Goal: Use online tool/utility: Utilize a website feature to perform a specific function

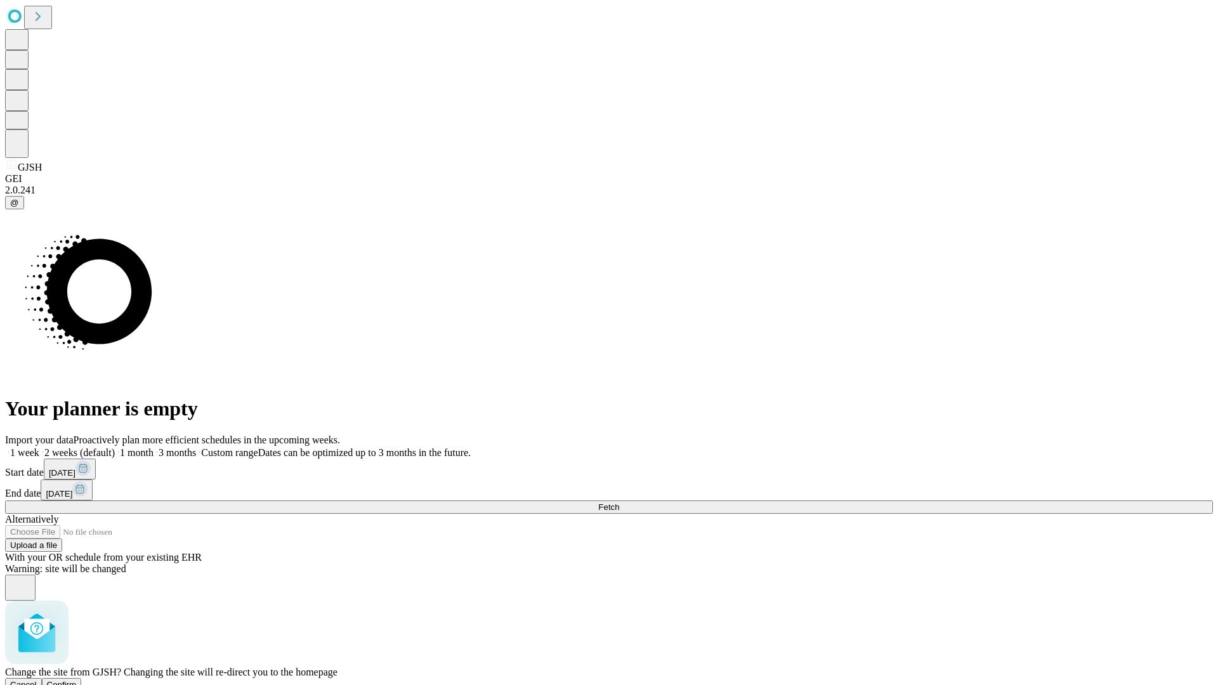
click at [77, 680] on span "Confirm" at bounding box center [62, 685] width 30 height 10
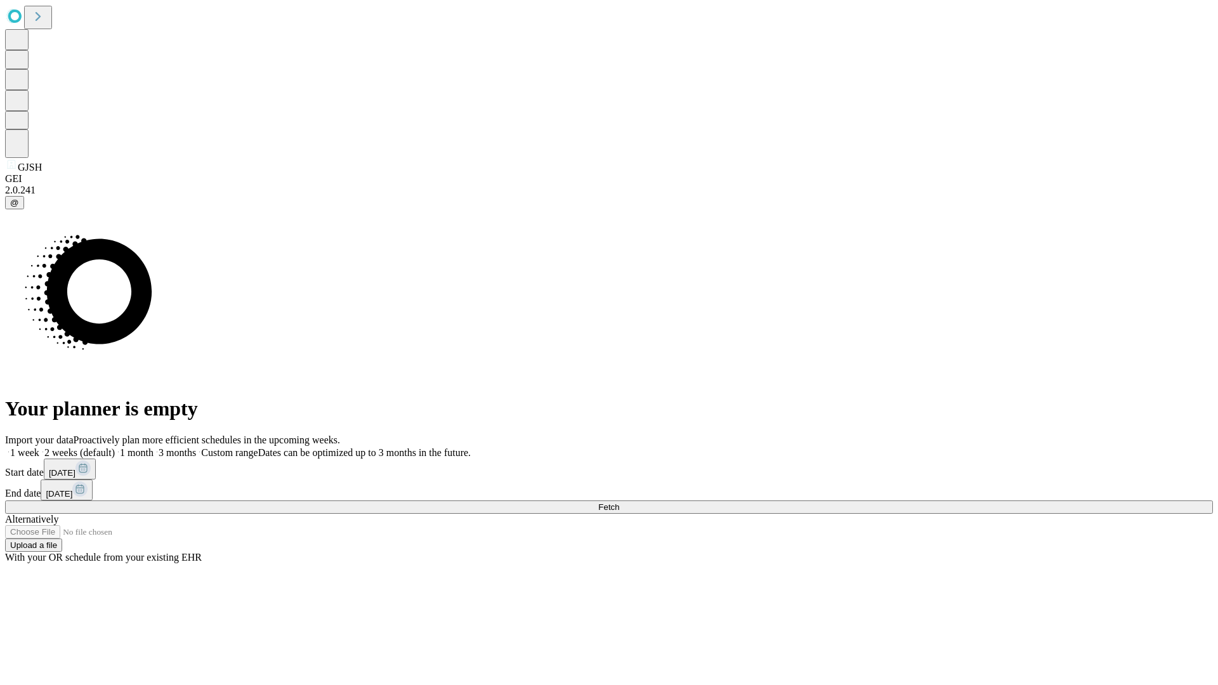
click at [153, 447] on label "1 month" at bounding box center [134, 452] width 39 height 11
click at [619, 502] on span "Fetch" at bounding box center [608, 507] width 21 height 10
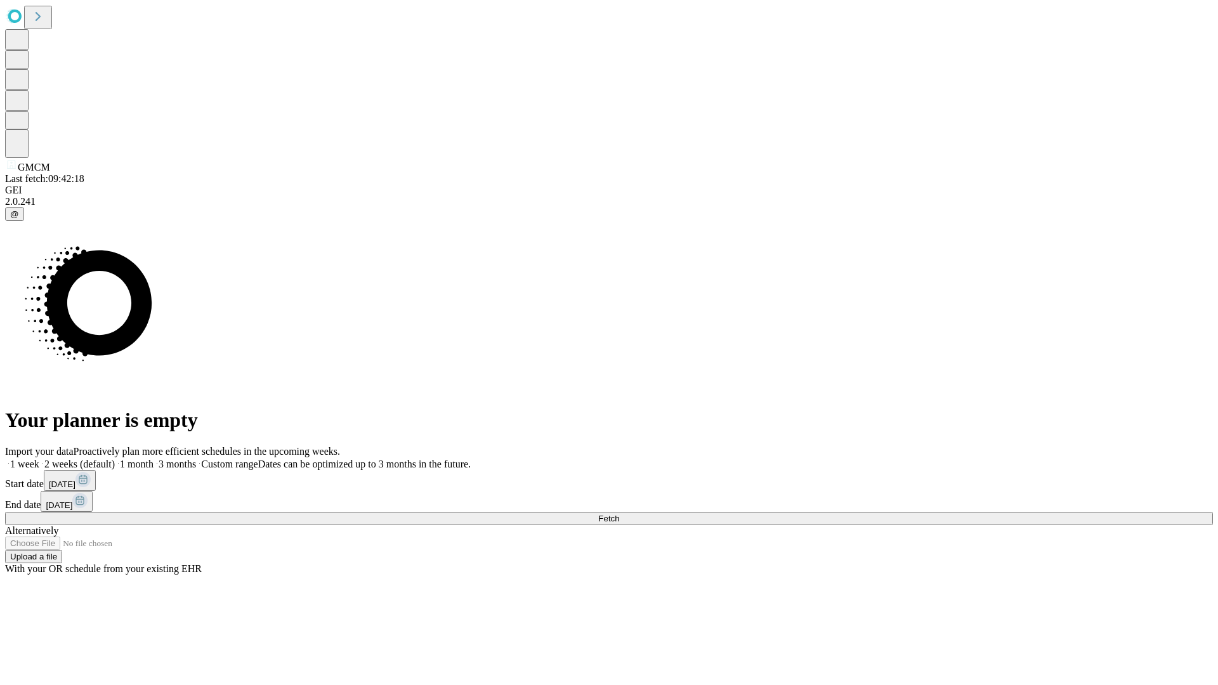
click at [153, 459] on label "1 month" at bounding box center [134, 464] width 39 height 11
click at [619, 514] on span "Fetch" at bounding box center [608, 519] width 21 height 10
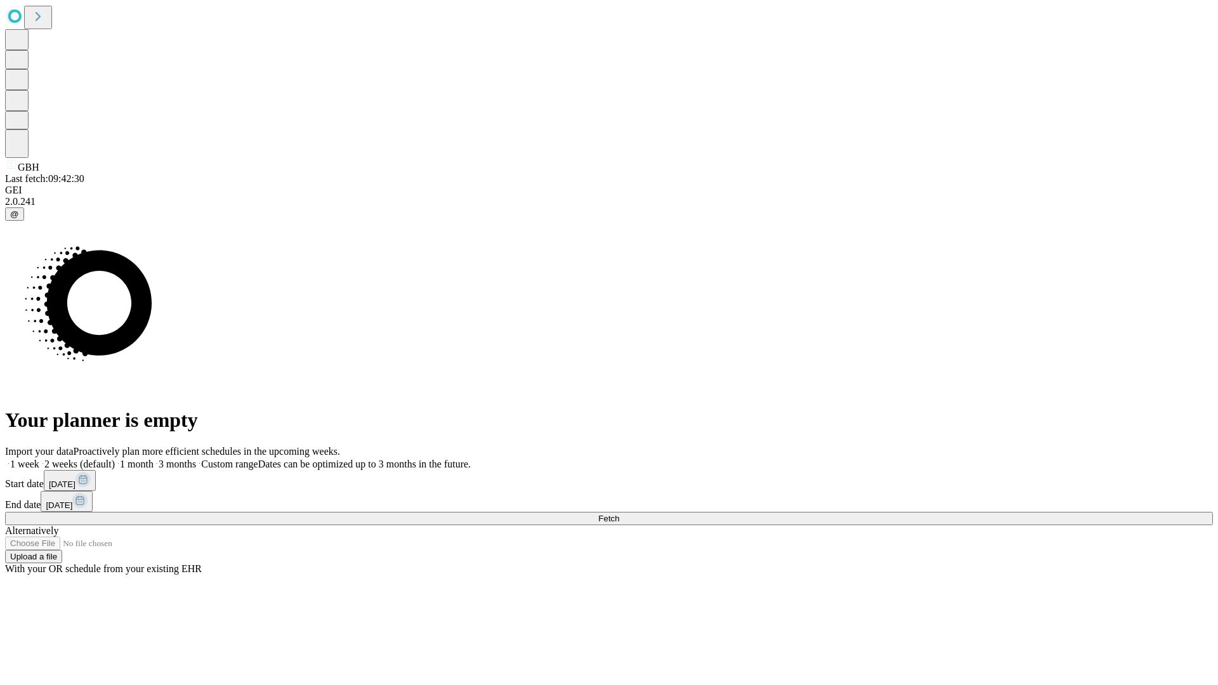
click at [153, 459] on label "1 month" at bounding box center [134, 464] width 39 height 11
click at [619, 514] on span "Fetch" at bounding box center [608, 519] width 21 height 10
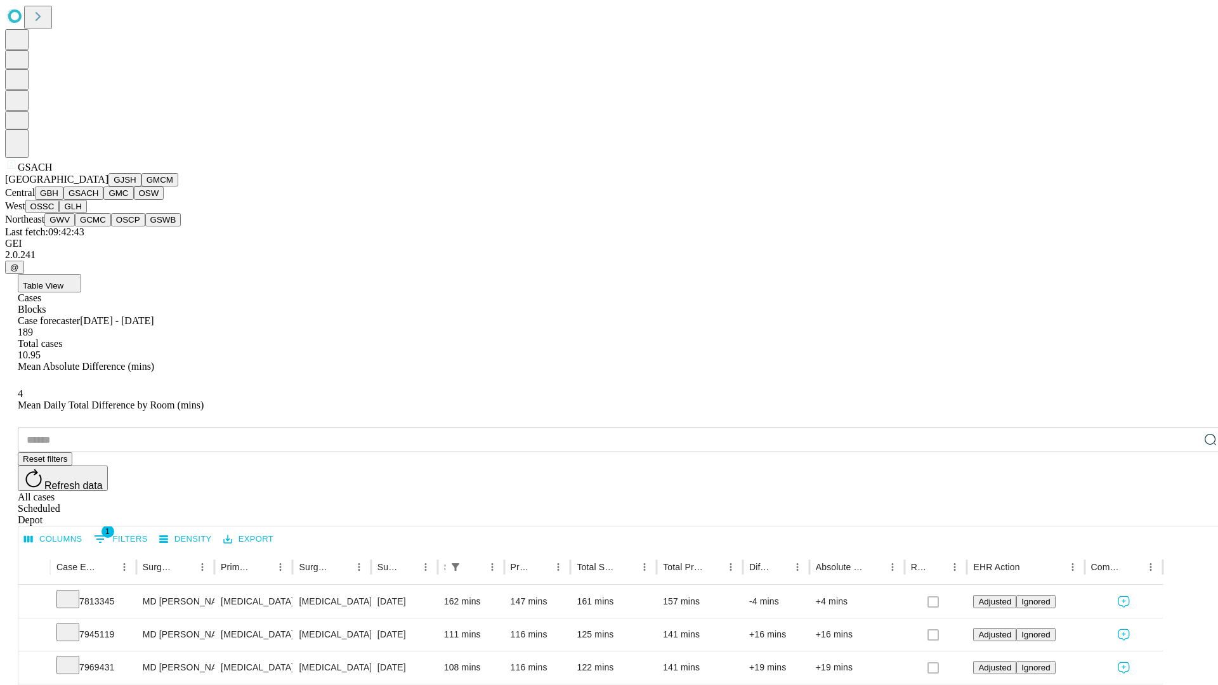
click at [103, 200] on button "GMC" at bounding box center [118, 192] width 30 height 13
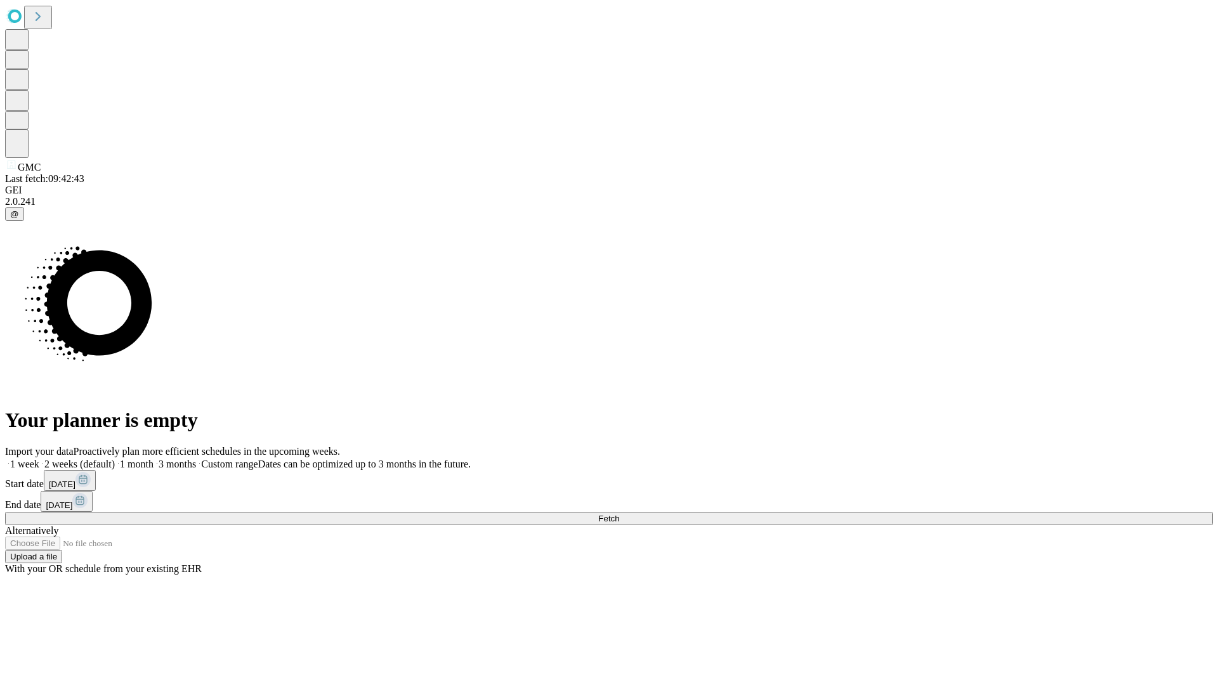
click at [153, 459] on label "1 month" at bounding box center [134, 464] width 39 height 11
click at [619, 514] on span "Fetch" at bounding box center [608, 519] width 21 height 10
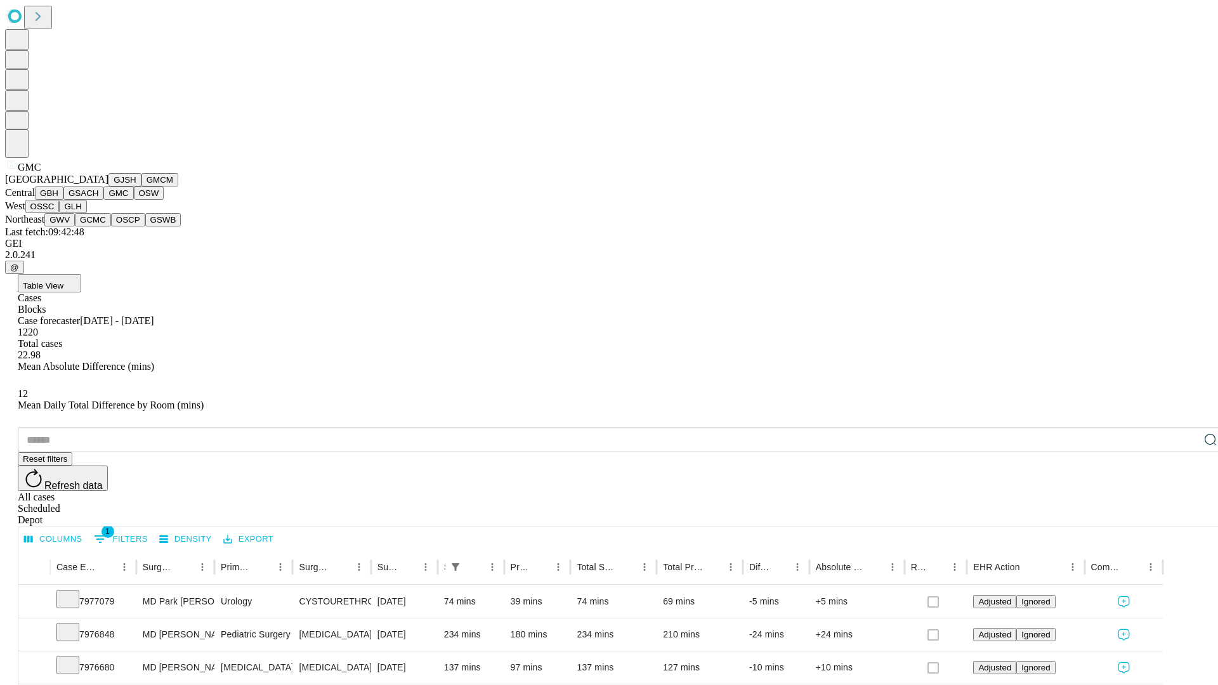
click at [134, 200] on button "OSW" at bounding box center [149, 192] width 30 height 13
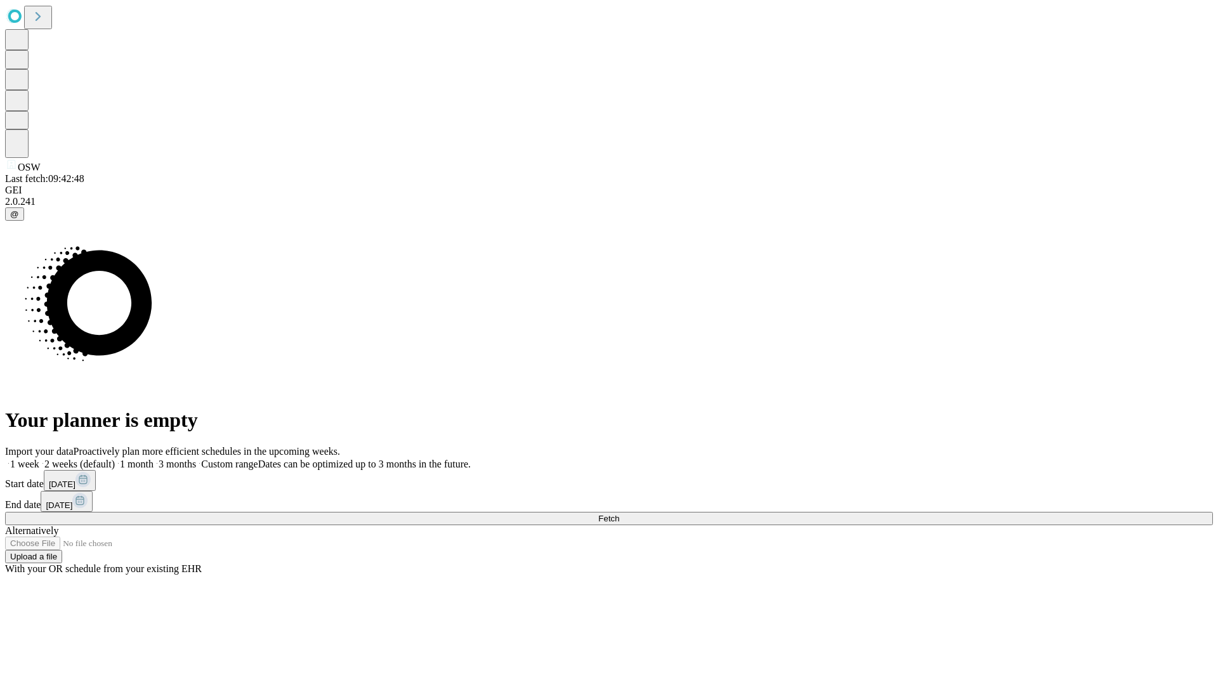
click at [619, 514] on span "Fetch" at bounding box center [608, 519] width 21 height 10
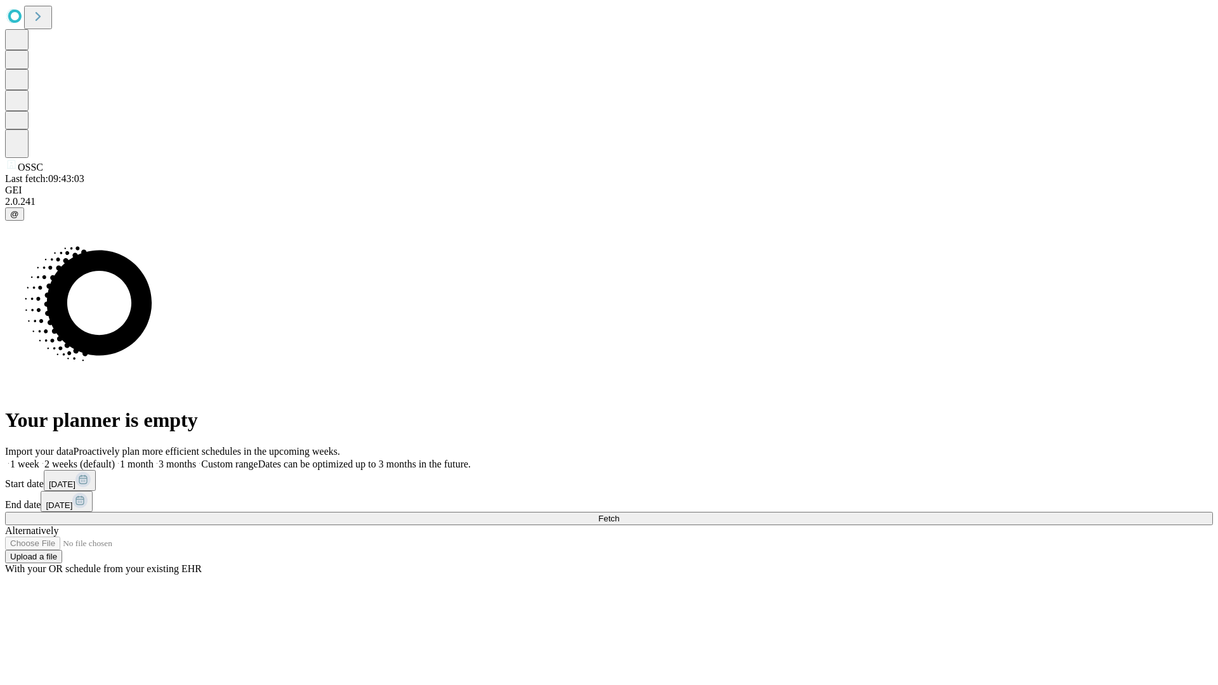
click at [153, 459] on label "1 month" at bounding box center [134, 464] width 39 height 11
click at [619, 514] on span "Fetch" at bounding box center [608, 519] width 21 height 10
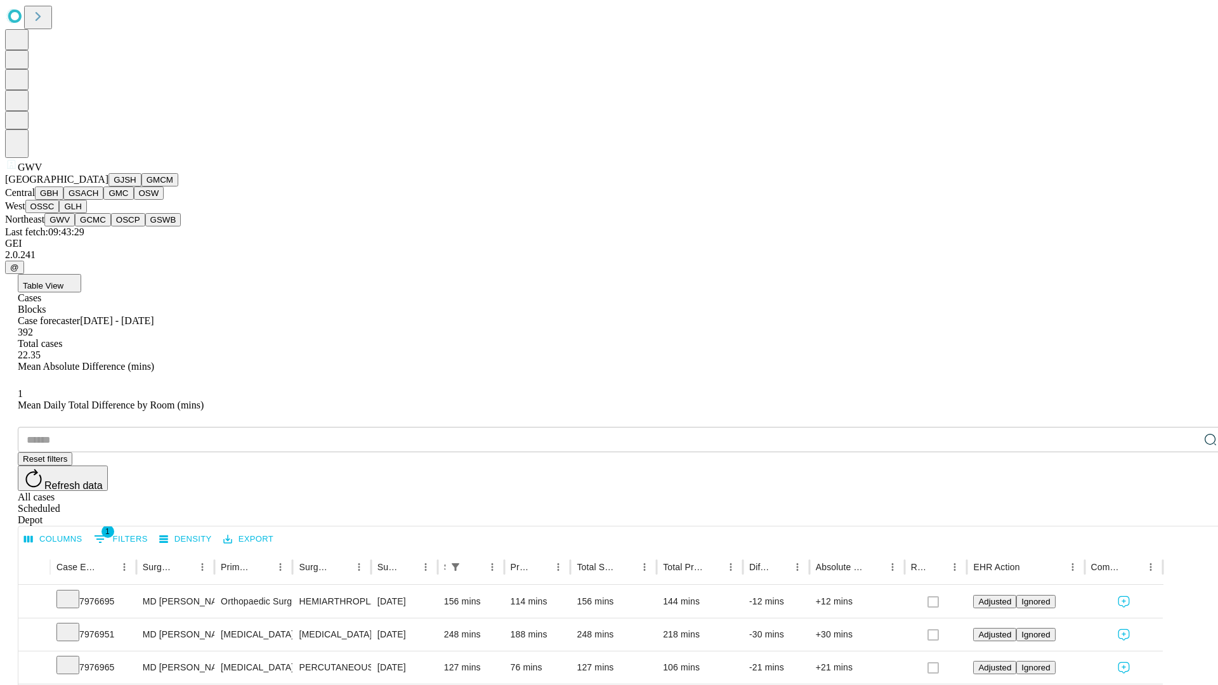
click at [98, 226] on button "GCMC" at bounding box center [93, 219] width 36 height 13
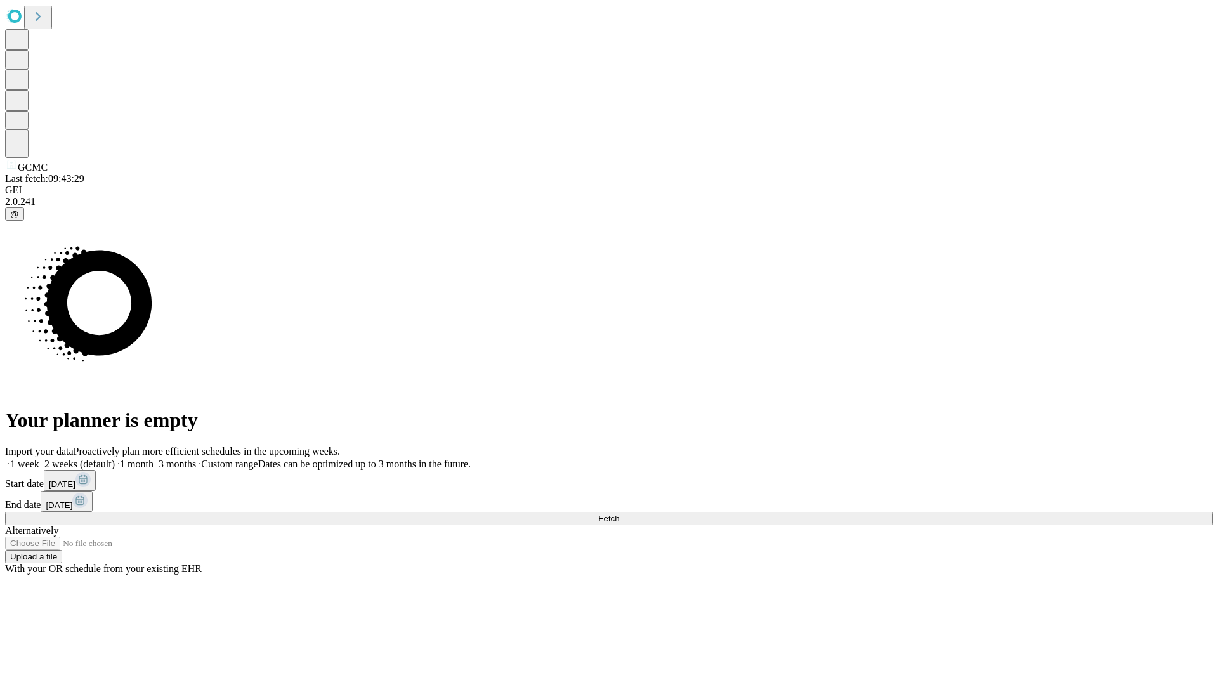
click at [153, 459] on label "1 month" at bounding box center [134, 464] width 39 height 11
click at [619, 514] on span "Fetch" at bounding box center [608, 519] width 21 height 10
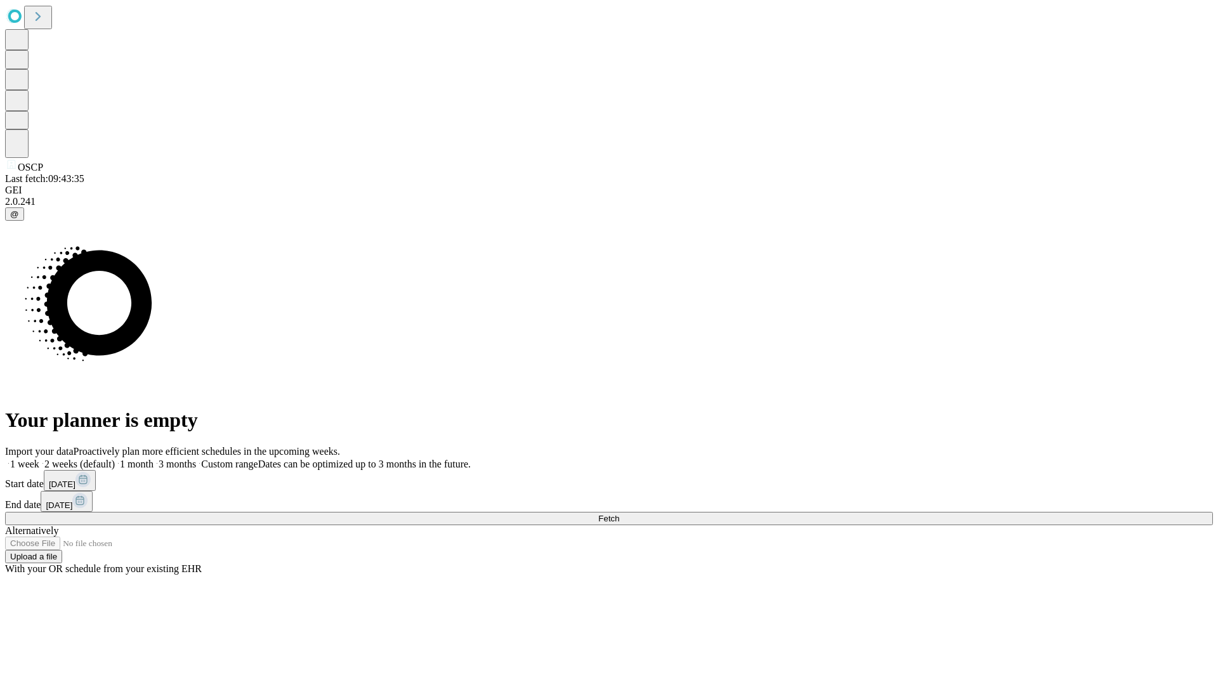
click at [153, 459] on label "1 month" at bounding box center [134, 464] width 39 height 11
click at [619, 514] on span "Fetch" at bounding box center [608, 519] width 21 height 10
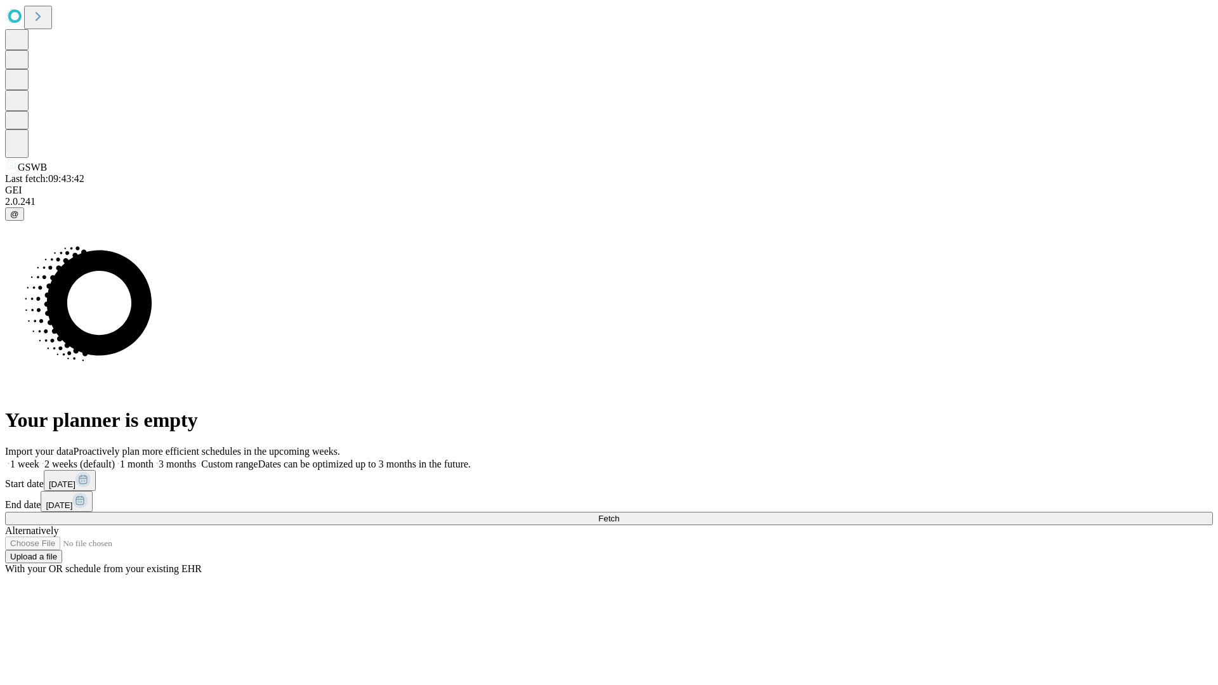
click at [153, 459] on label "1 month" at bounding box center [134, 464] width 39 height 11
click at [619, 514] on span "Fetch" at bounding box center [608, 519] width 21 height 10
